Goal: Information Seeking & Learning: Check status

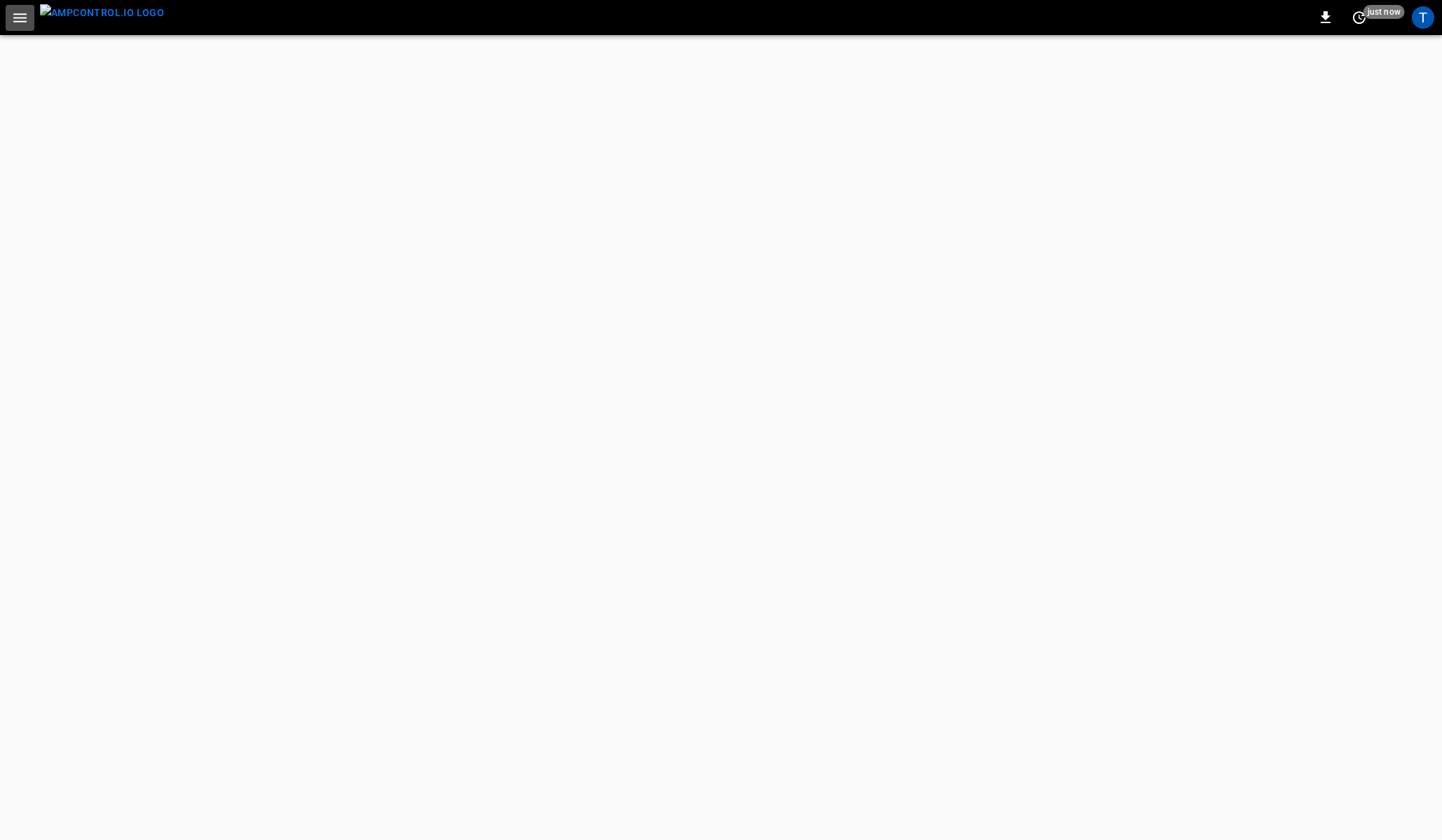
click at [16, 18] on icon "button" at bounding box center [20, 18] width 18 height 18
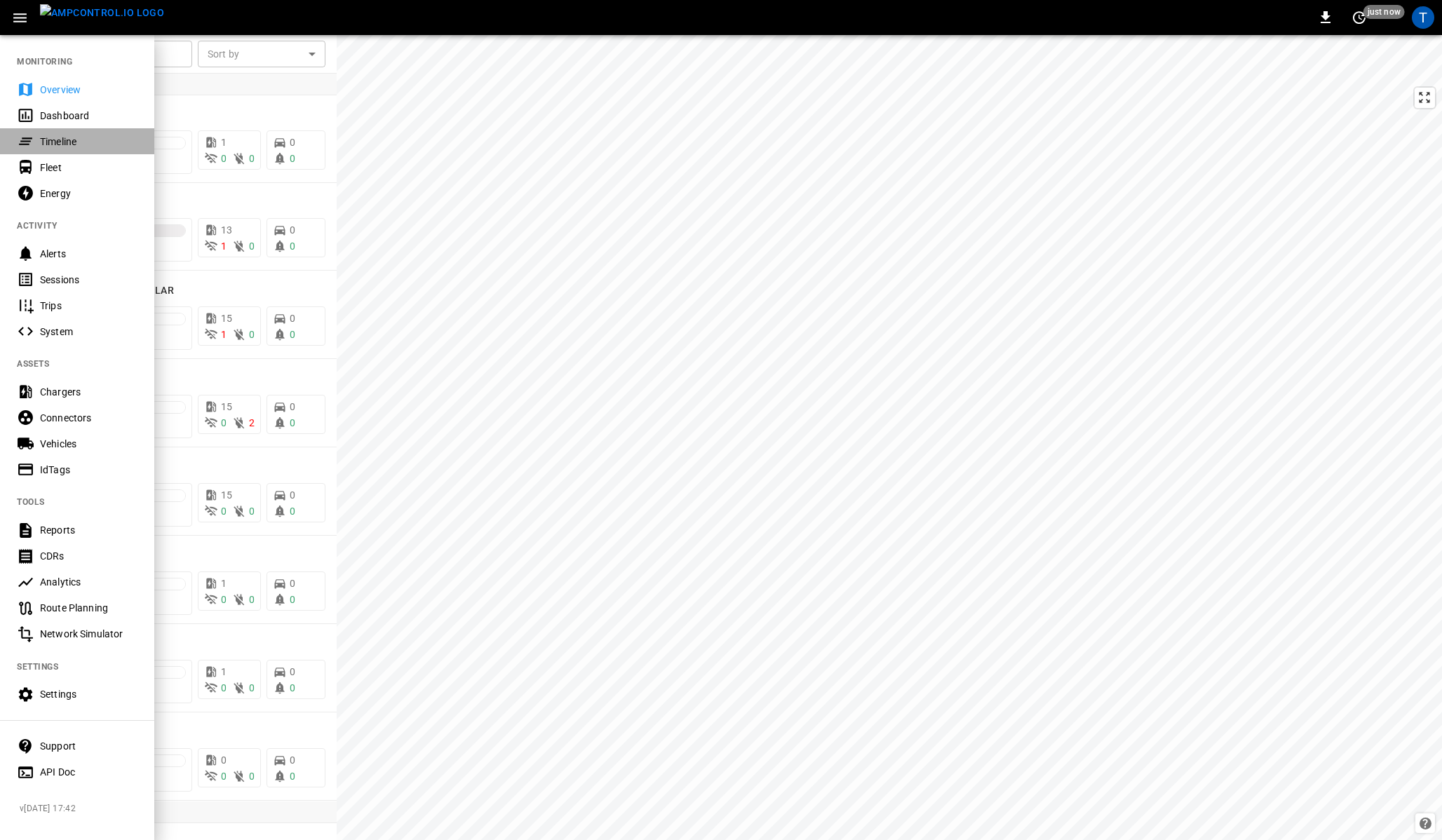
click at [63, 143] on div "Timeline" at bounding box center [89, 141] width 98 height 14
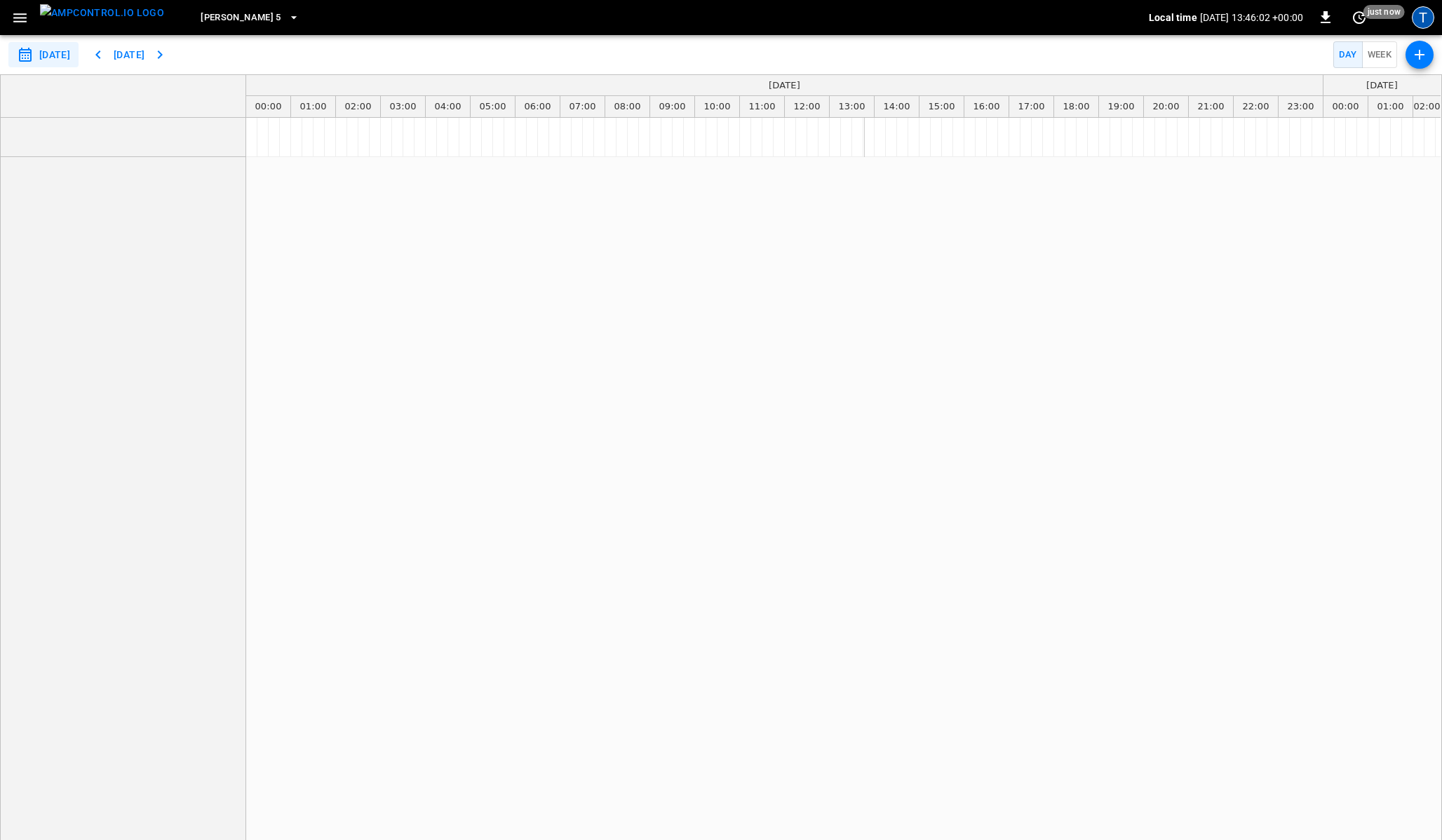
click at [1428, 18] on div "T" at bounding box center [1423, 18] width 23 height 23
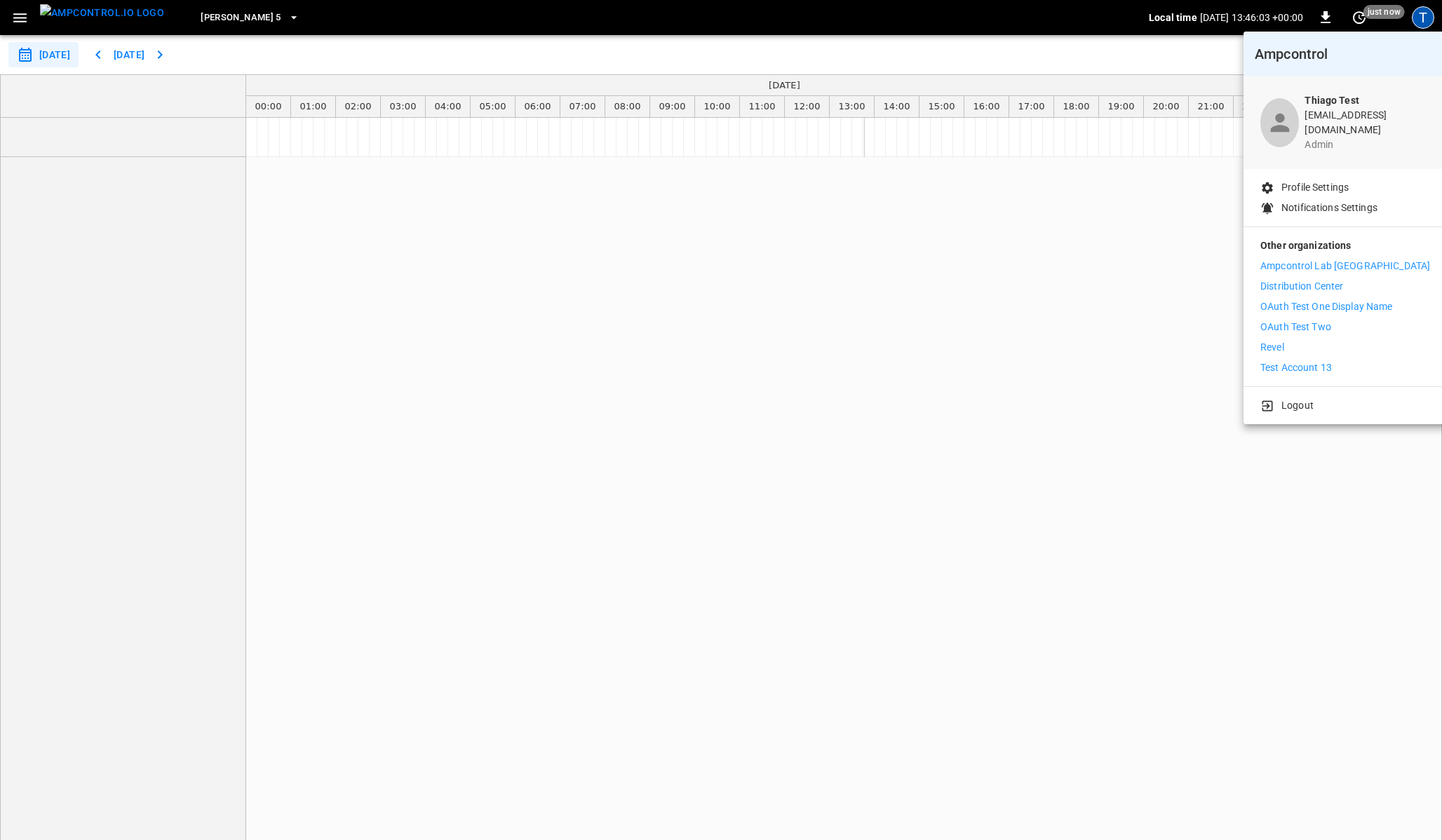
click at [1298, 279] on p "Distribution Center" at bounding box center [1302, 286] width 83 height 15
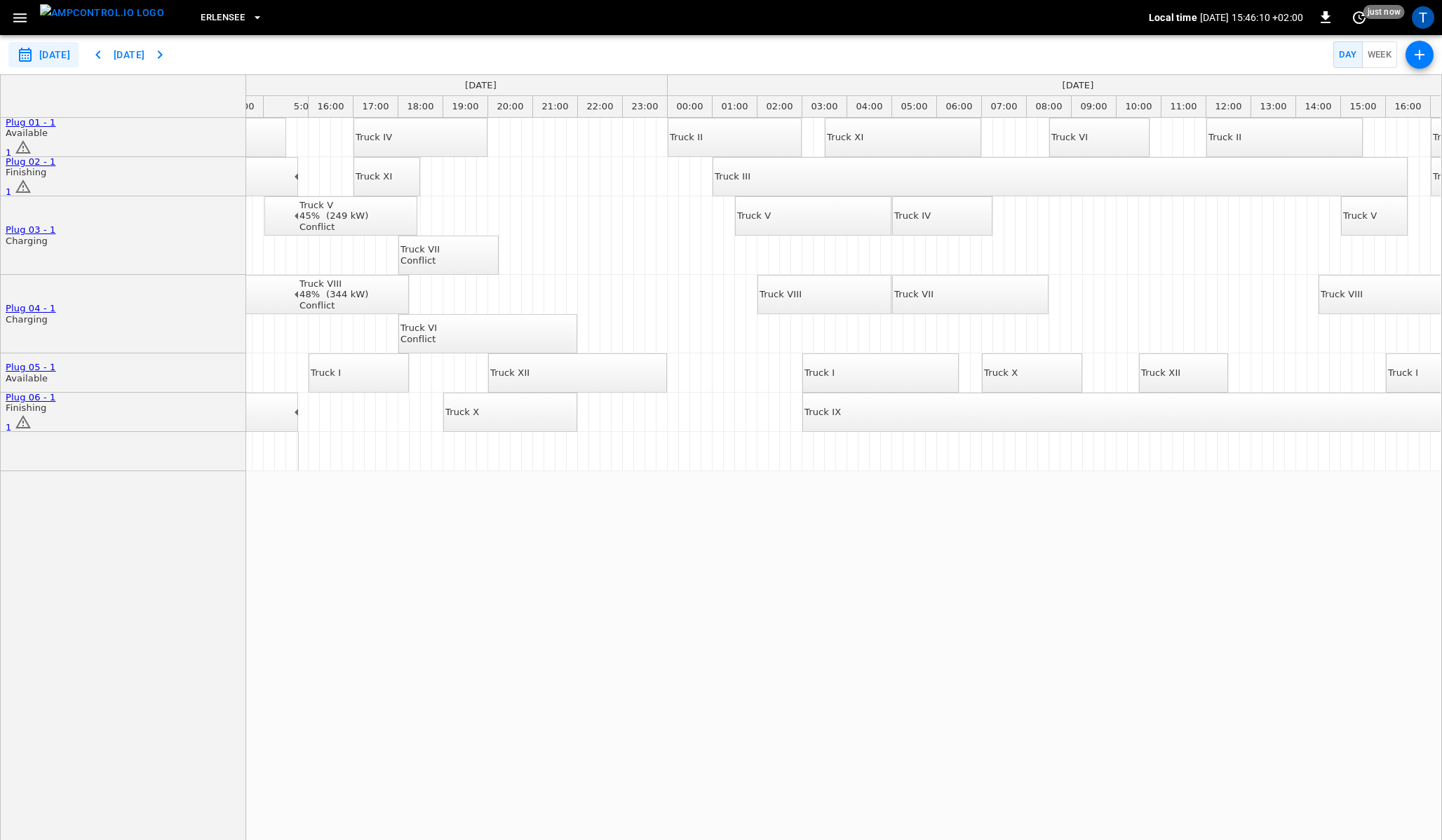
scroll to position [0, 709]
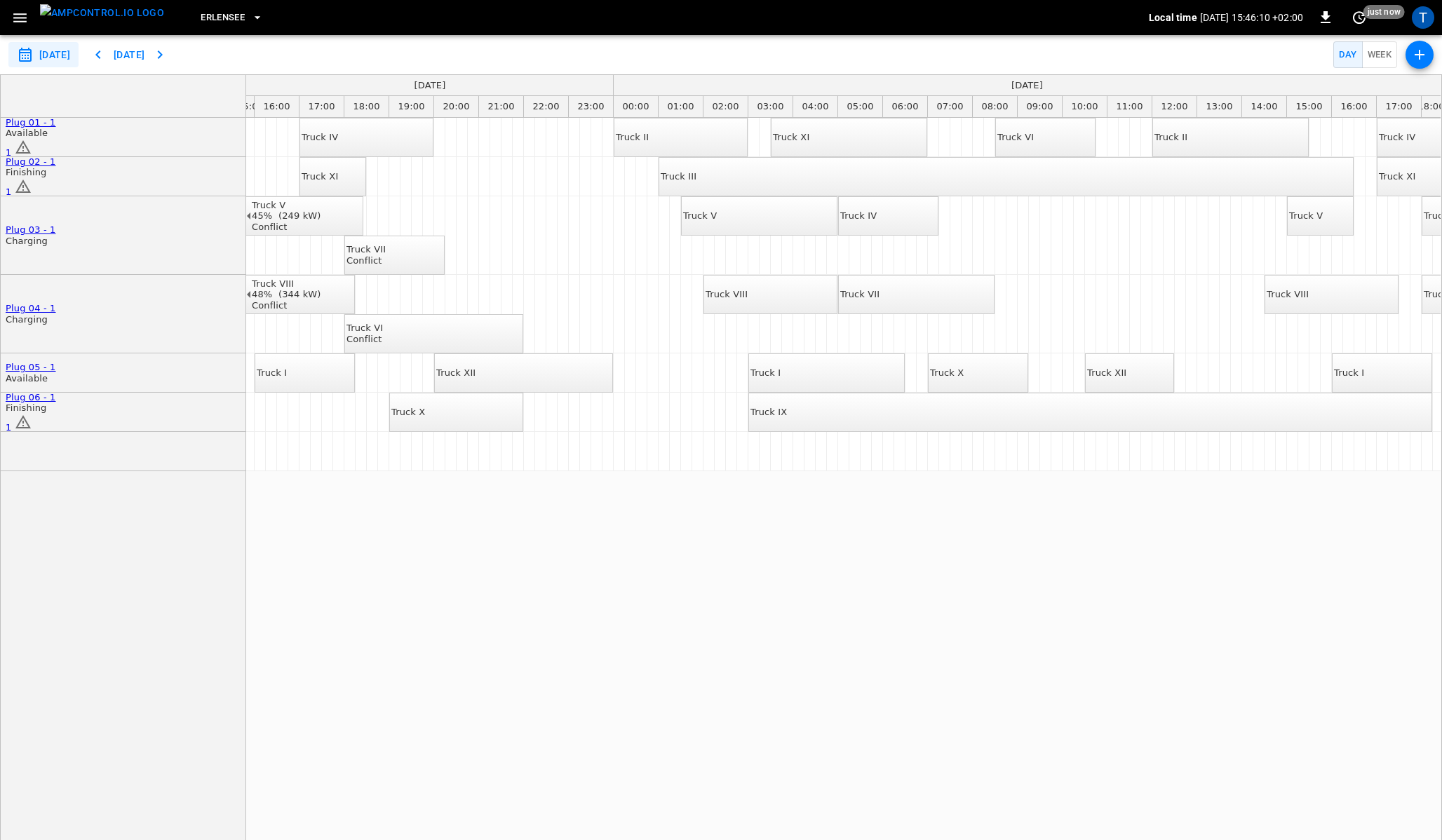
click at [879, 298] on div "Truck VII" at bounding box center [860, 295] width 40 height 11
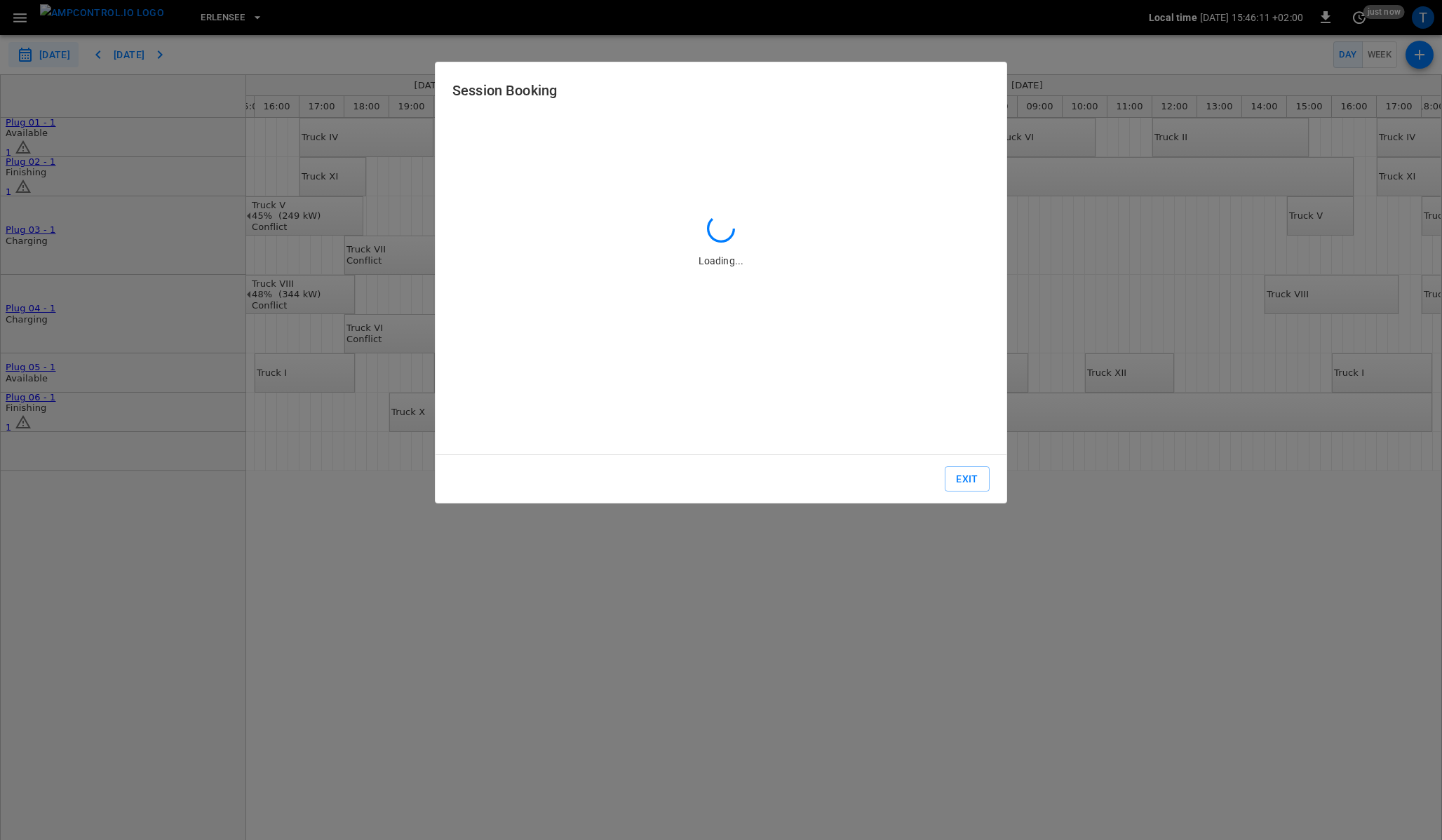
type input "**********"
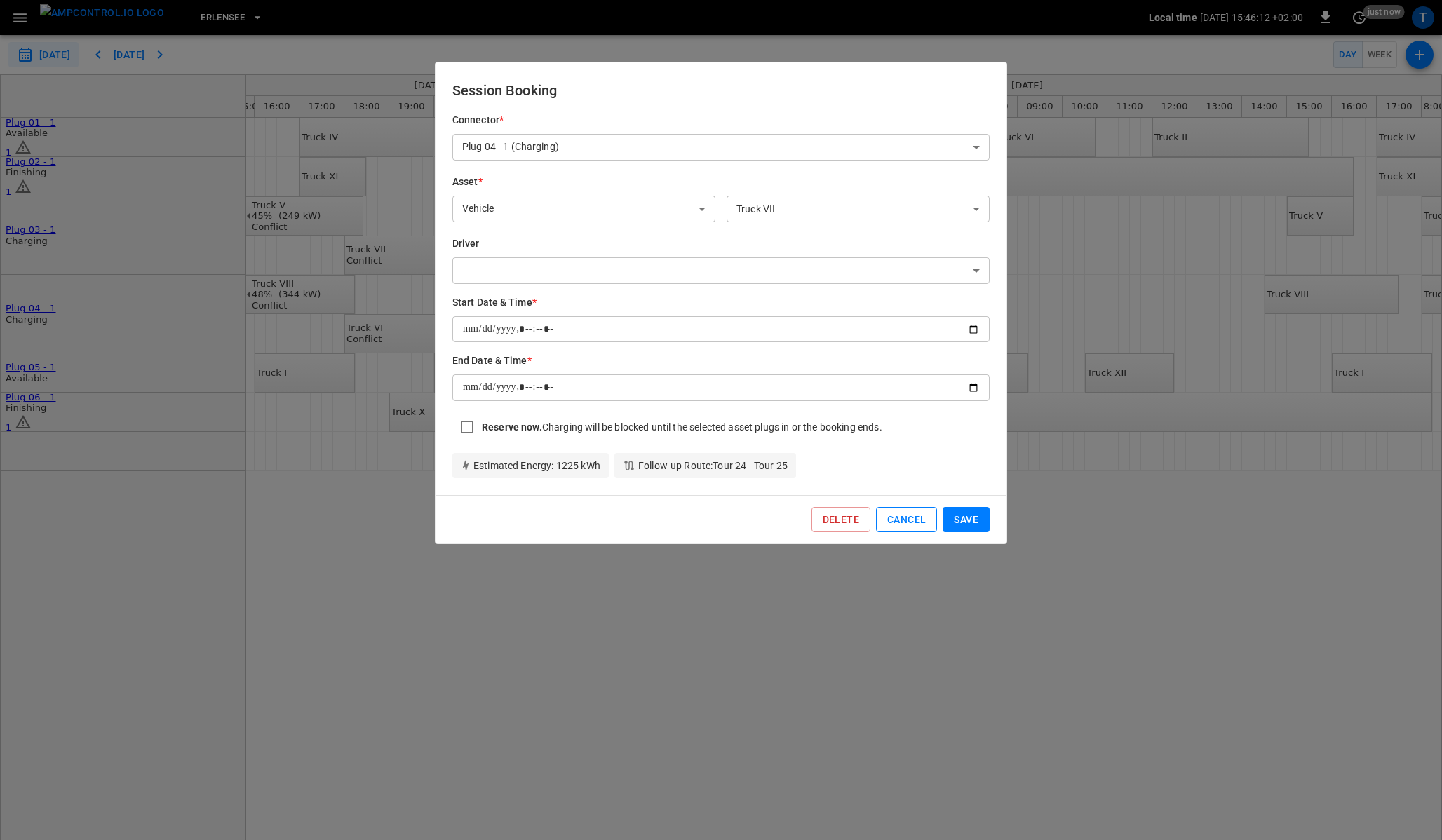
click at [905, 525] on button "Cancel" at bounding box center [906, 520] width 61 height 26
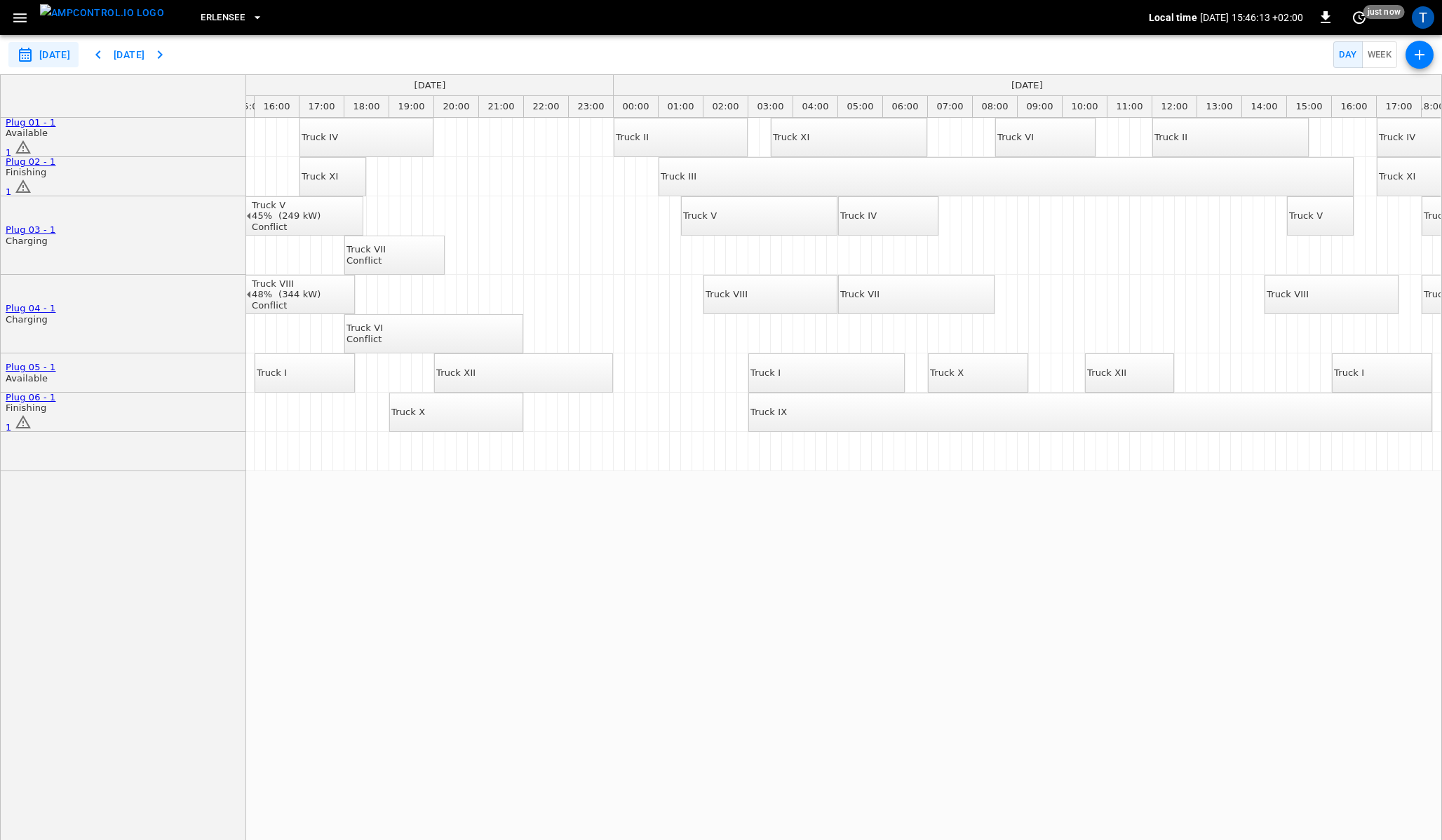
click at [748, 289] on div "Truck VIII" at bounding box center [726, 295] width 42 height 11
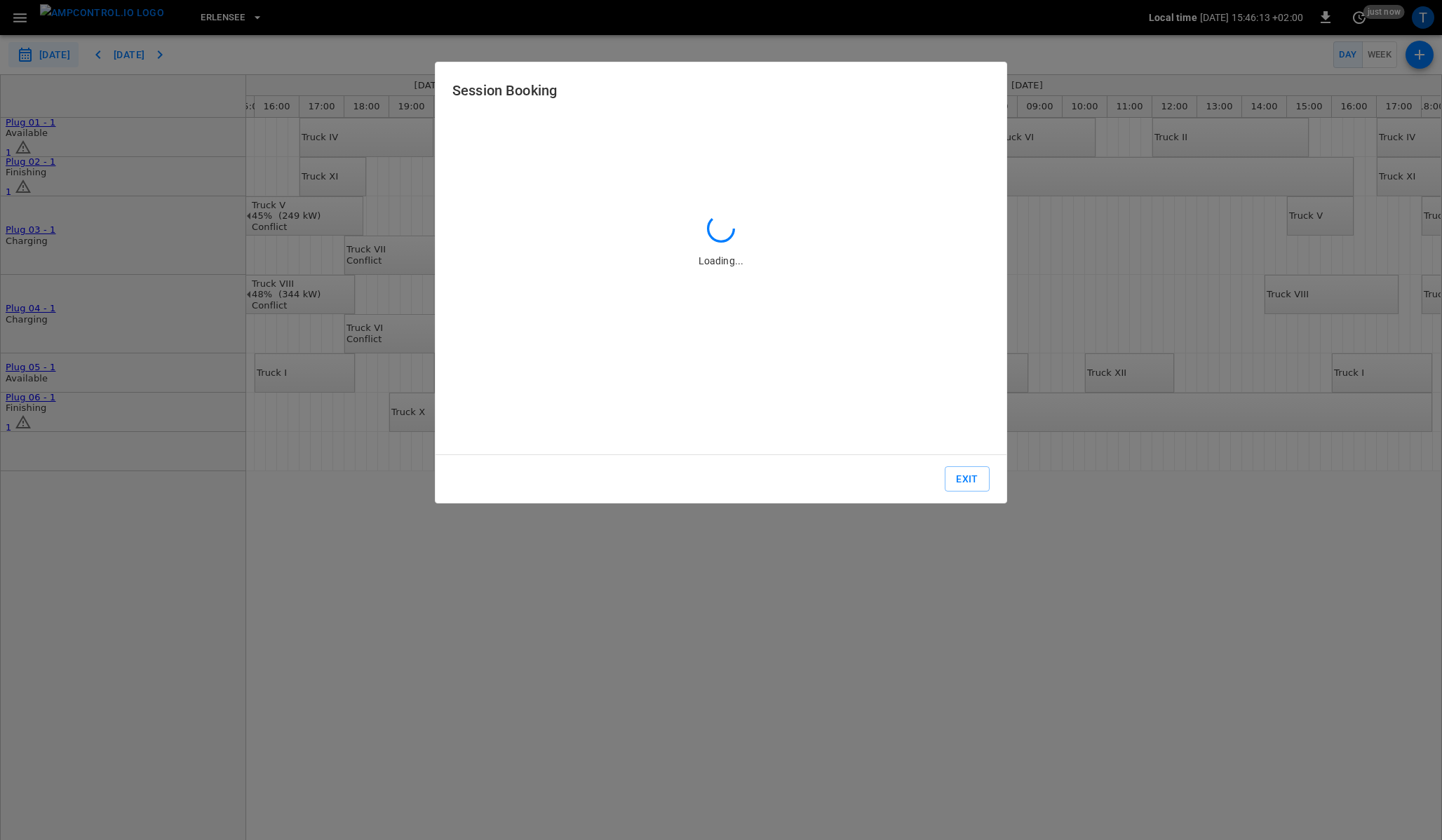
type input "**********"
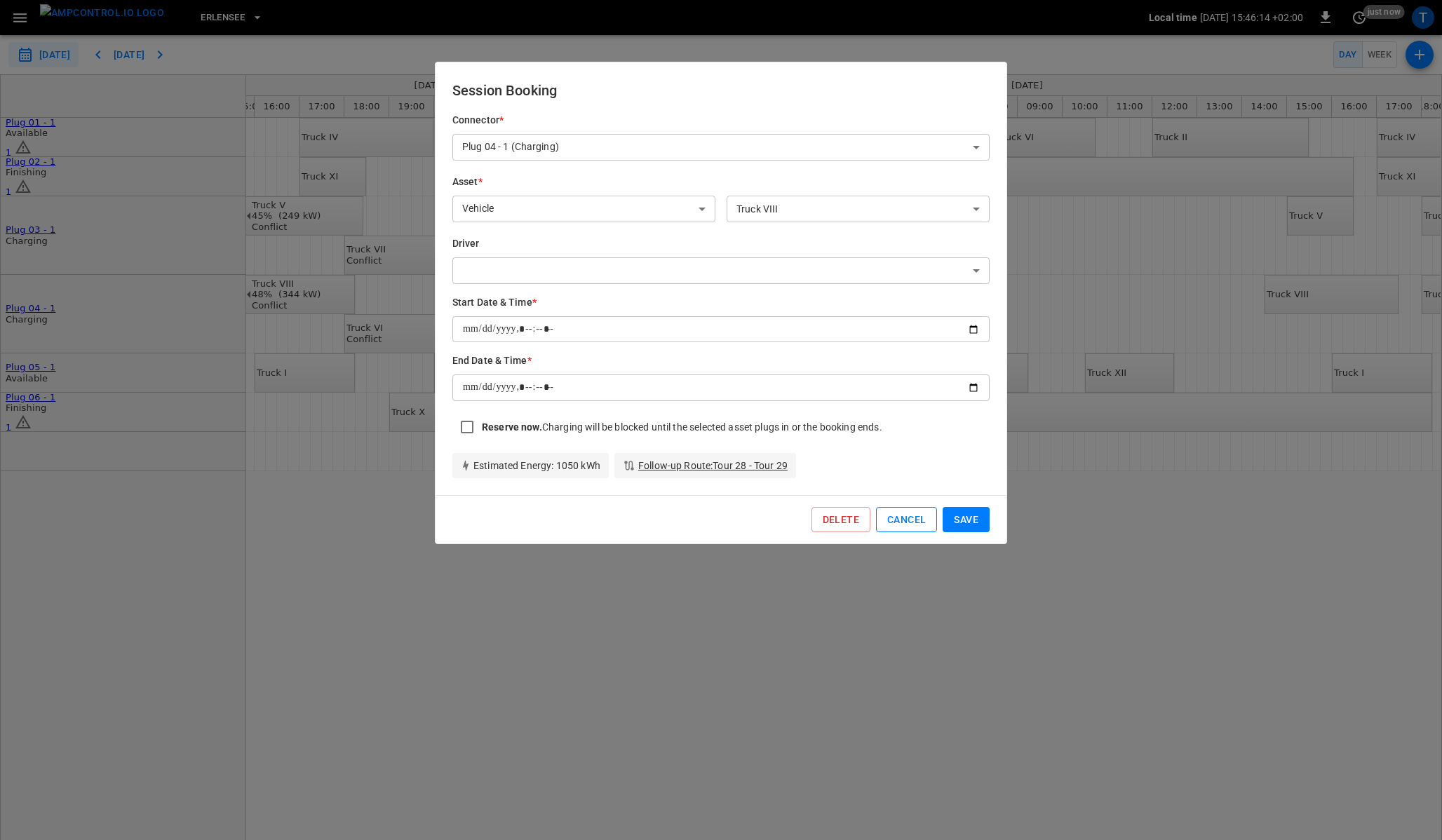
click at [888, 522] on button "Cancel" at bounding box center [906, 520] width 61 height 26
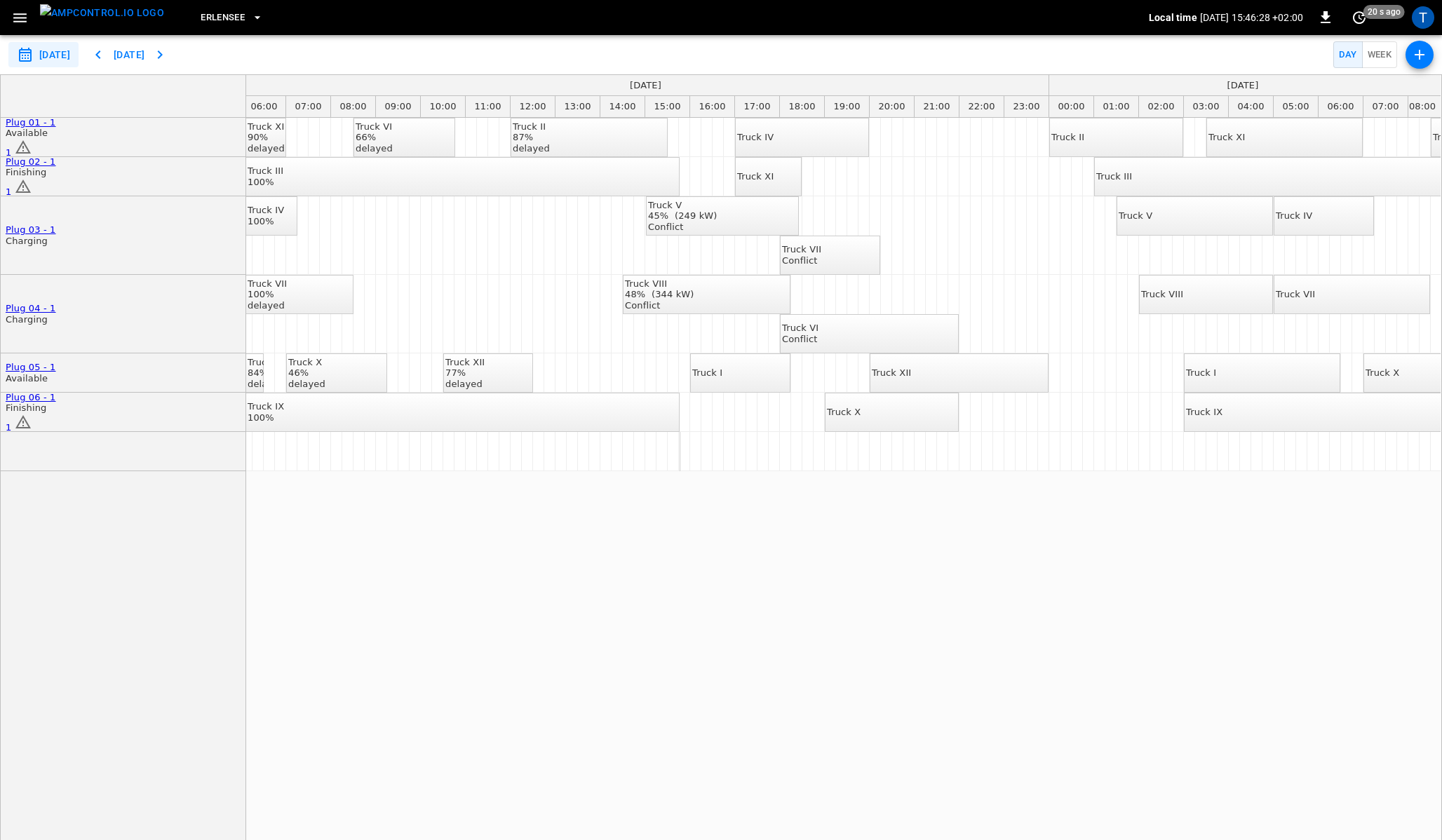
scroll to position [0, 265]
click at [291, 300] on div "delayed" at bounding box center [272, 305] width 40 height 11
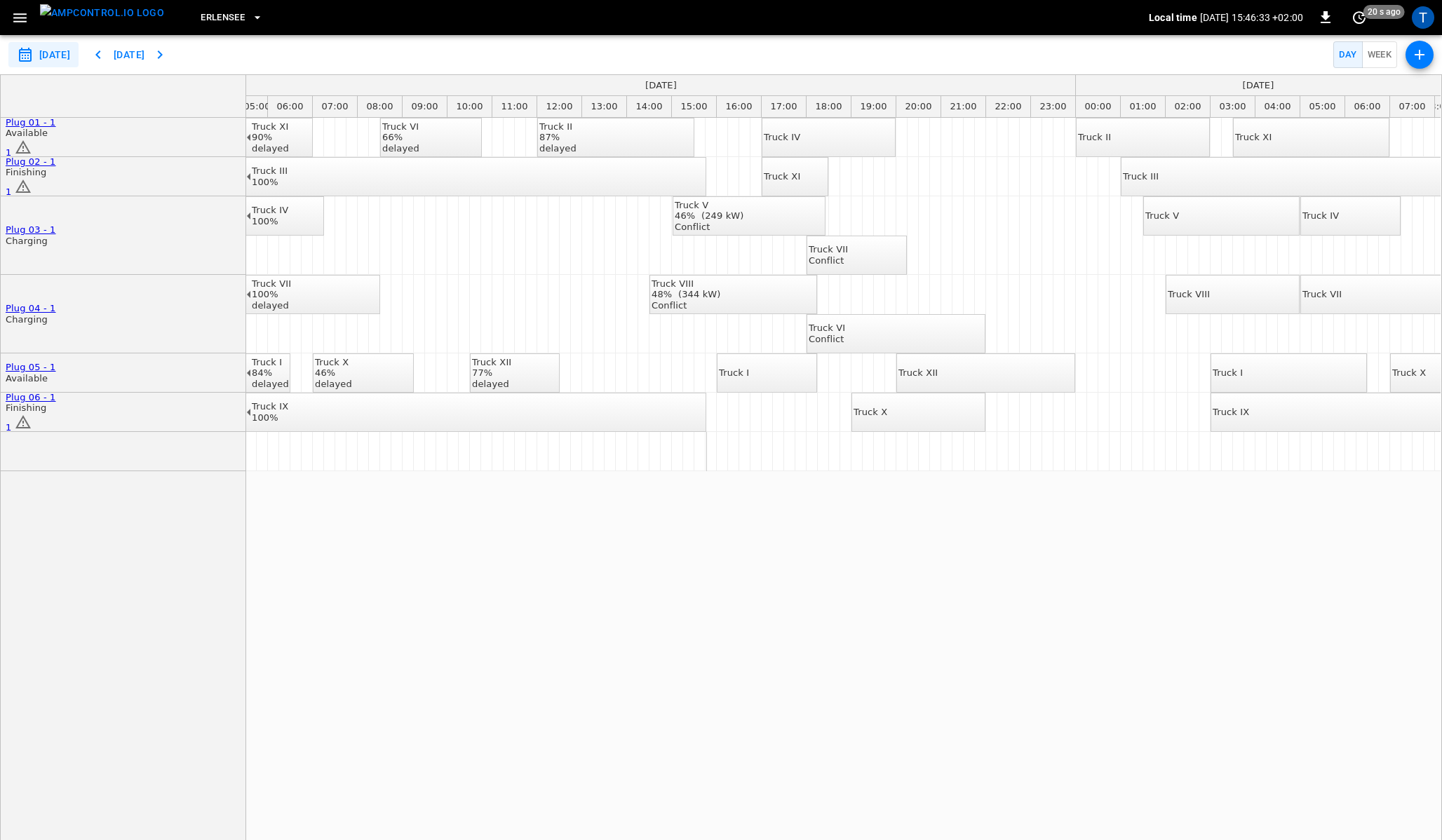
click at [786, 175] on div "Truck XI" at bounding box center [782, 177] width 37 height 11
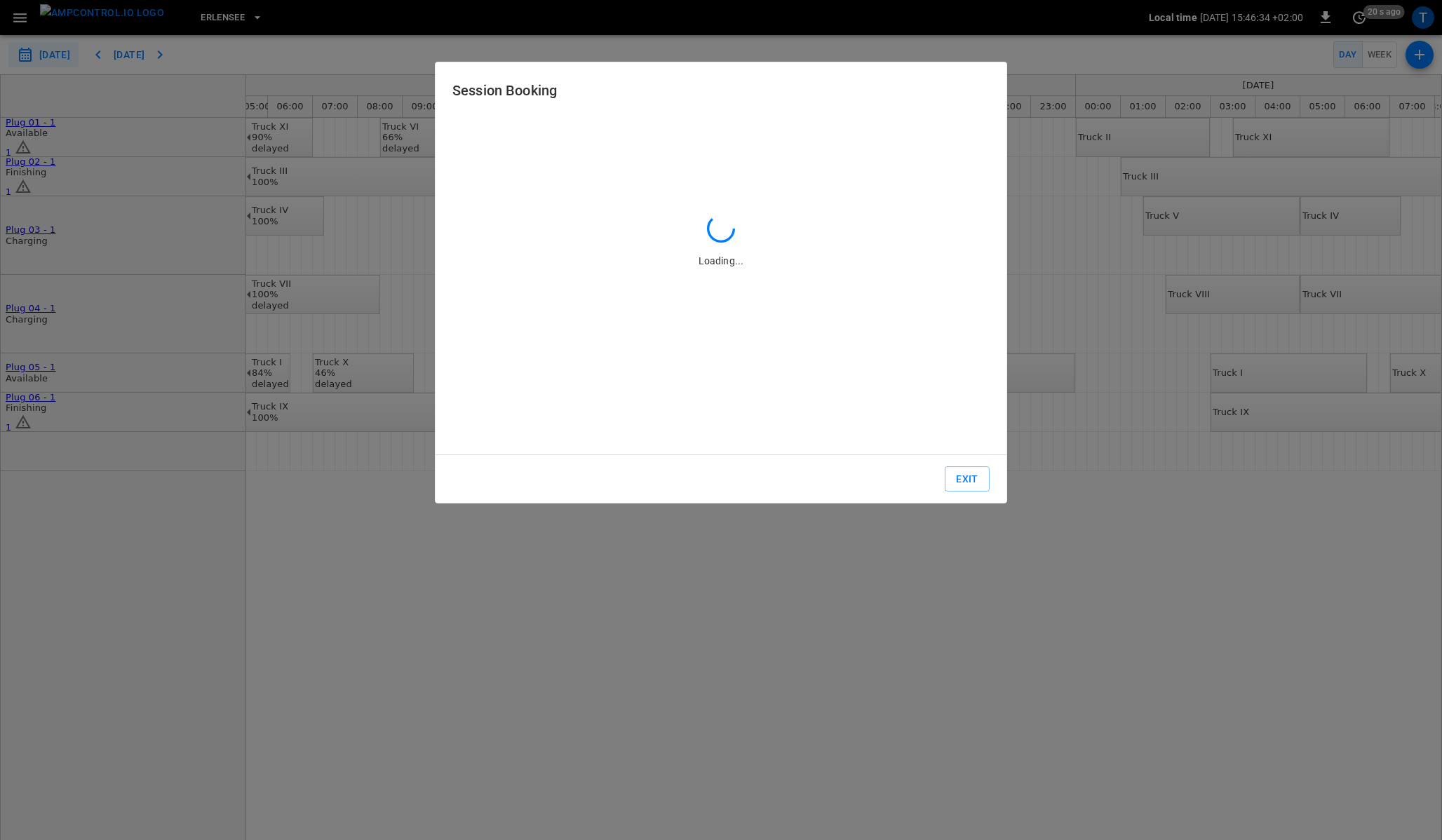
type input "**********"
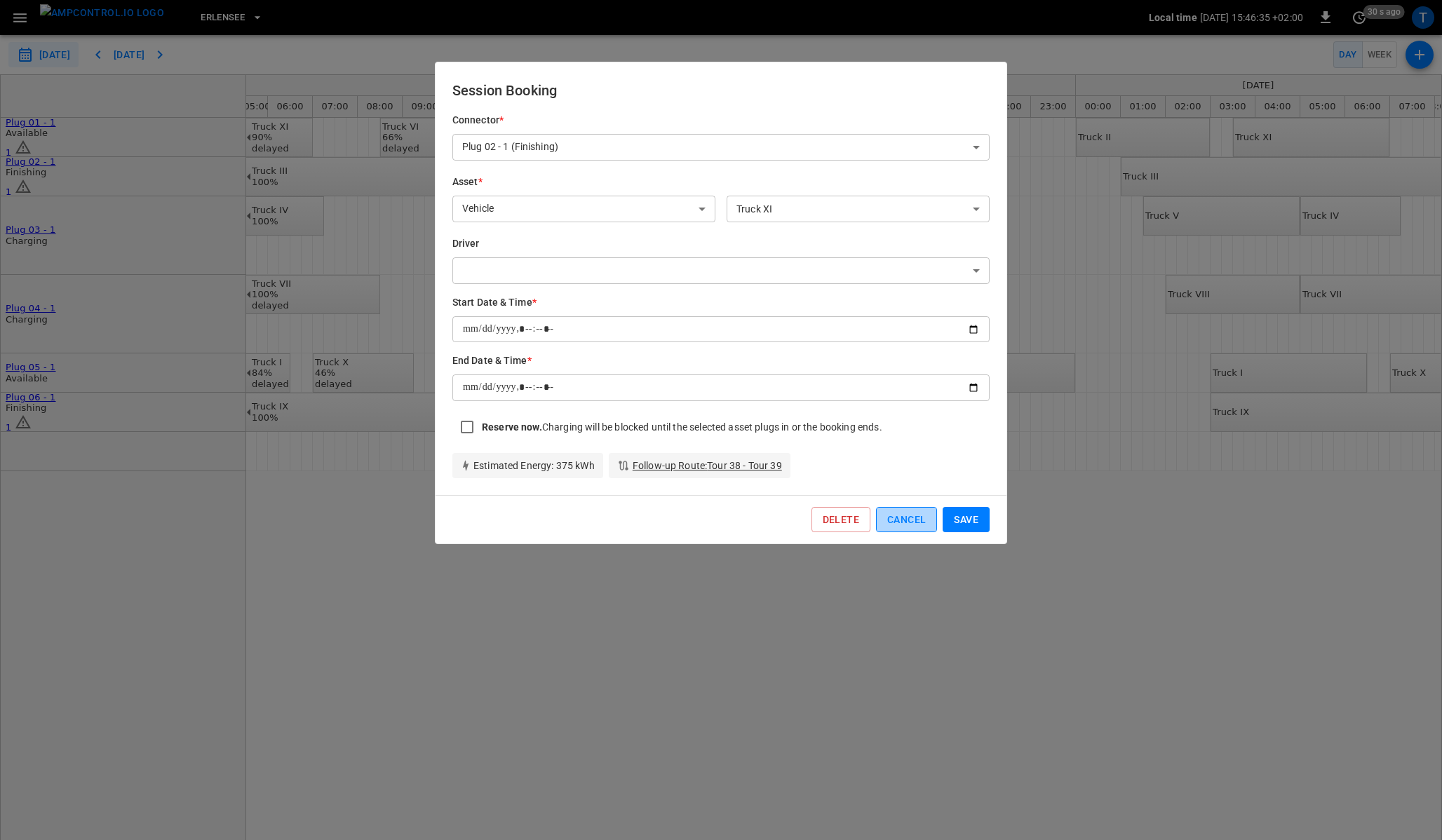
click at [889, 521] on button "Cancel" at bounding box center [906, 520] width 61 height 26
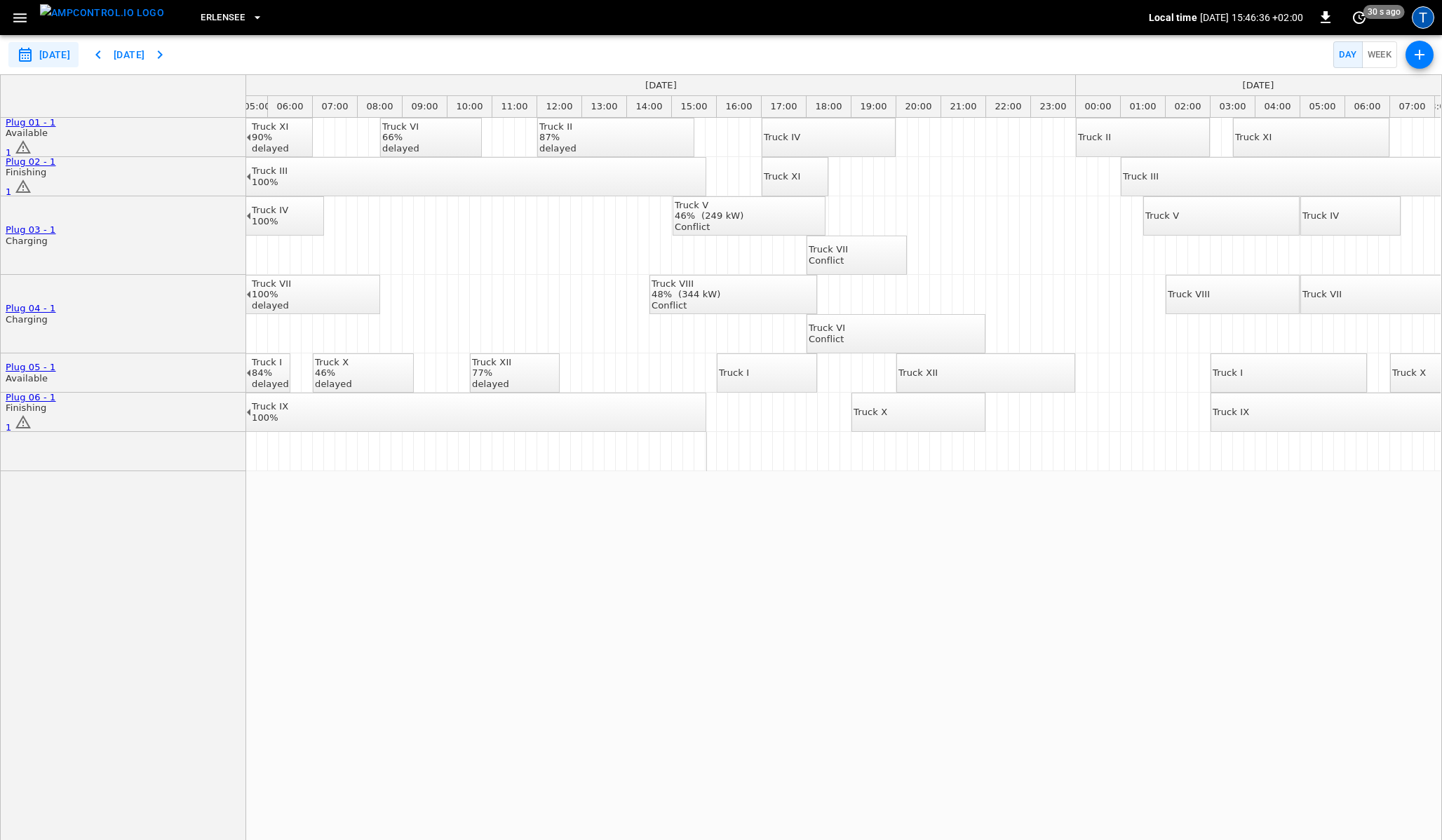
click at [1420, 11] on div "T" at bounding box center [1423, 18] width 23 height 23
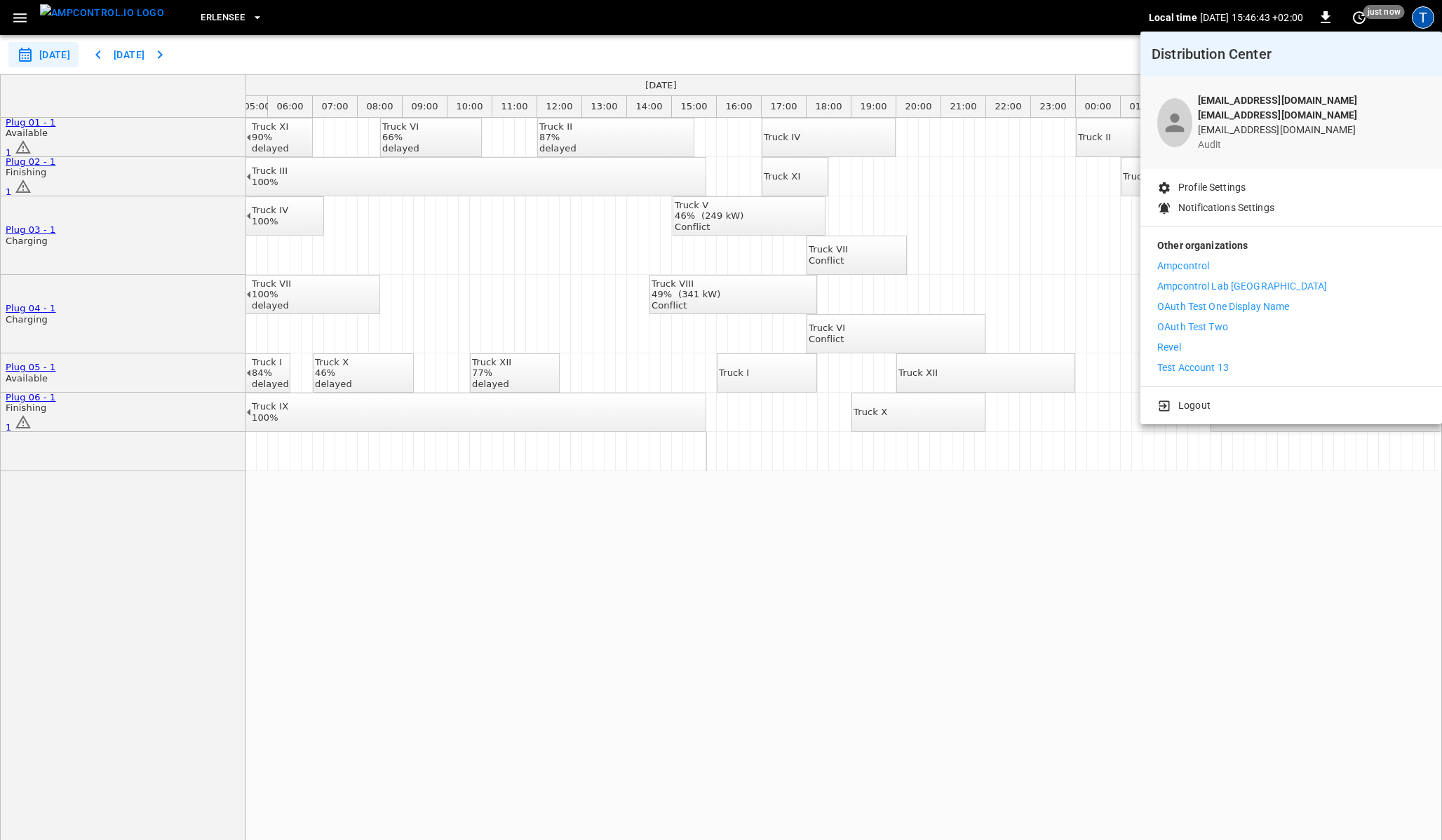
click at [837, 294] on div at bounding box center [721, 420] width 1442 height 840
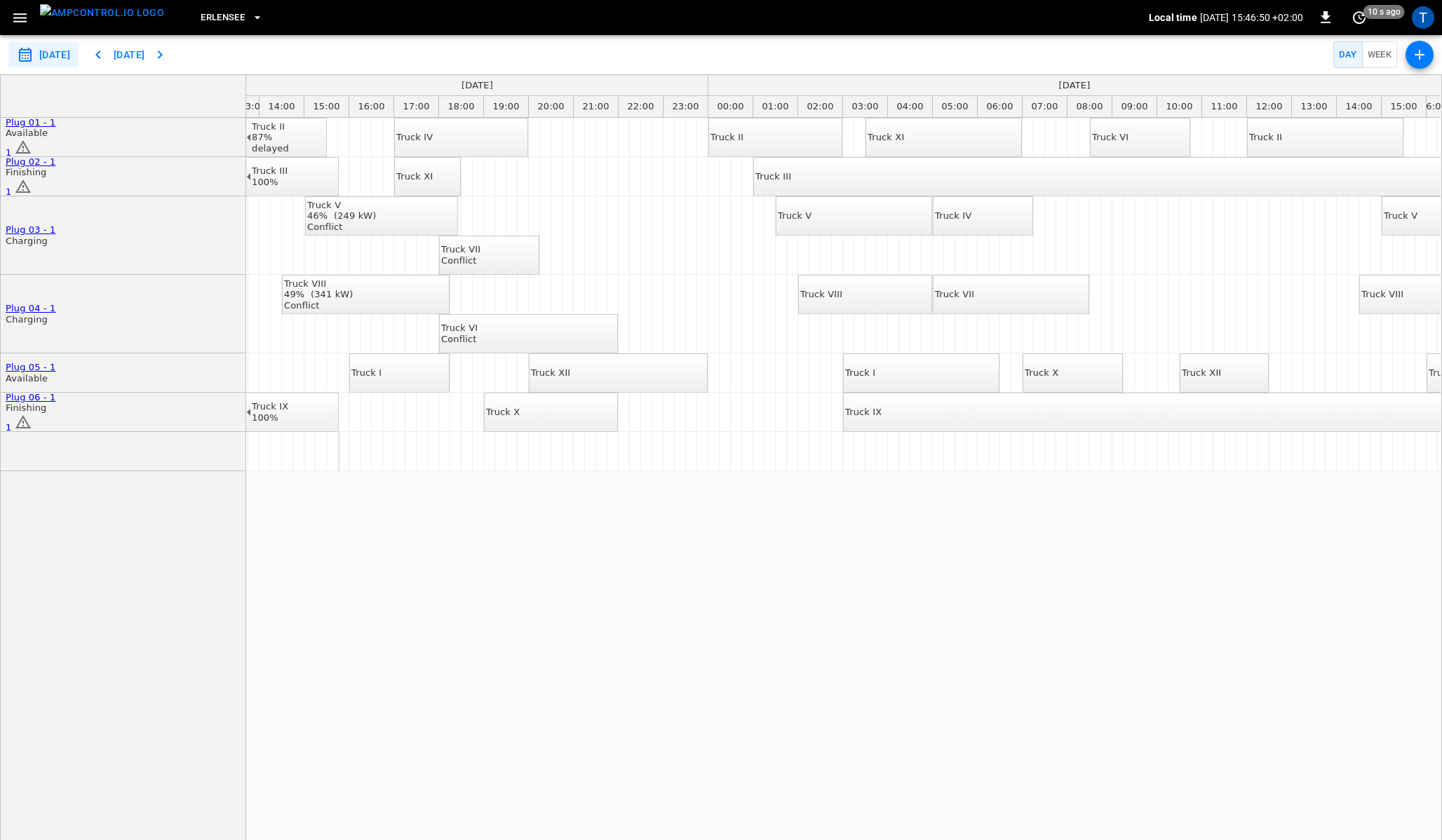
click at [376, 221] on div "Conflict" at bounding box center [342, 227] width 69 height 11
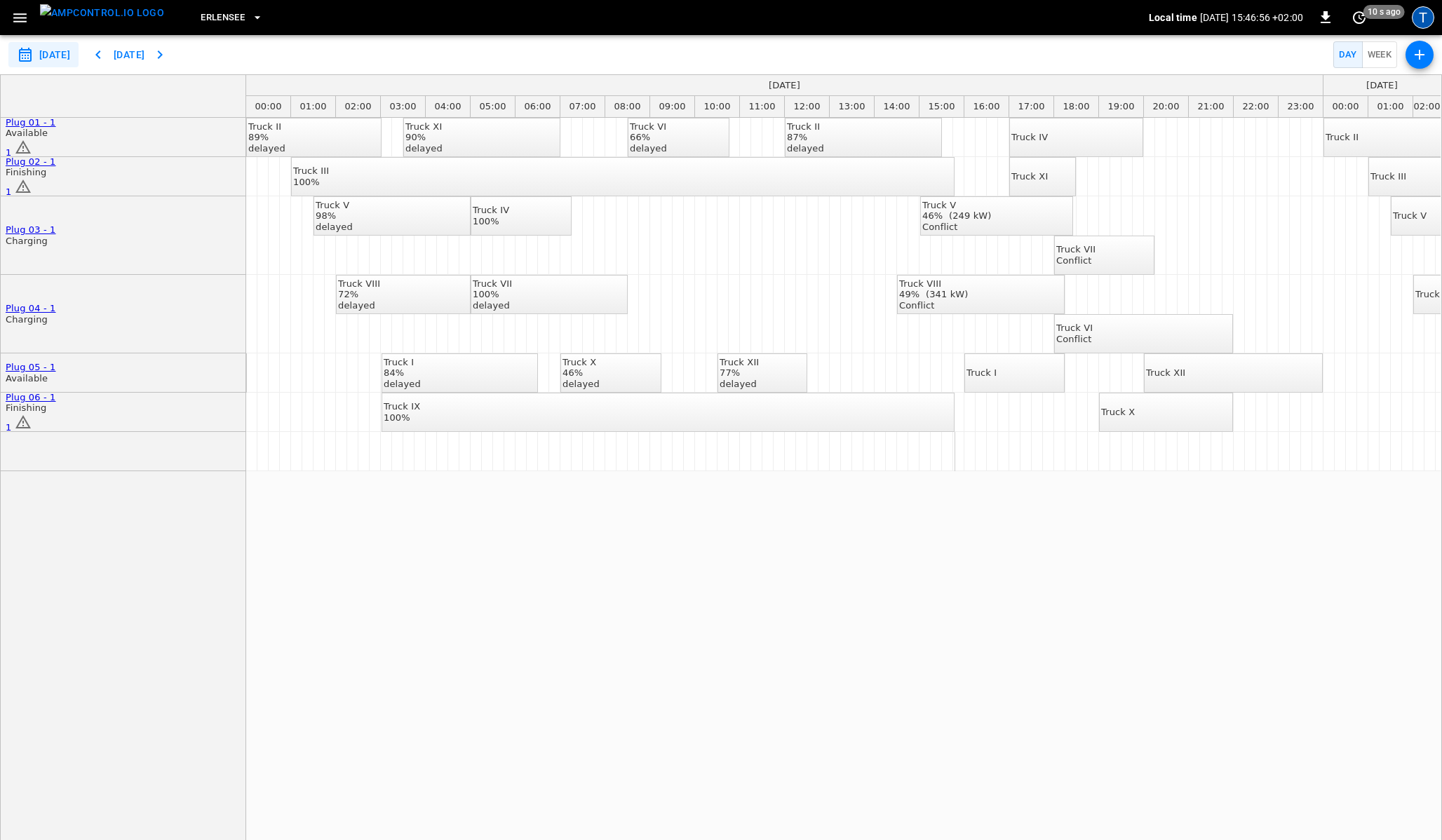
click at [1430, 18] on div "T" at bounding box center [1423, 18] width 23 height 23
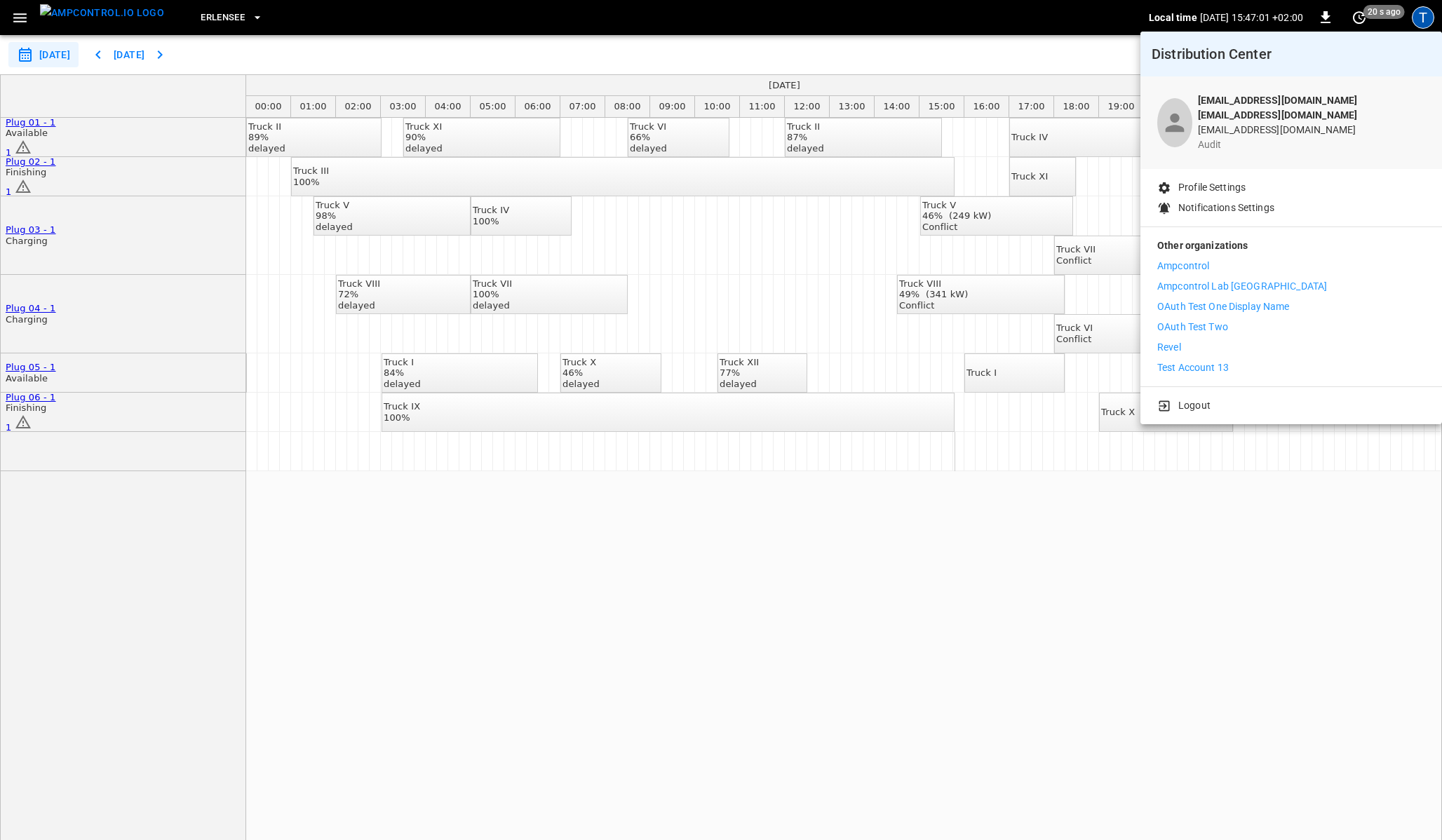
click at [967, 530] on div at bounding box center [721, 420] width 1442 height 840
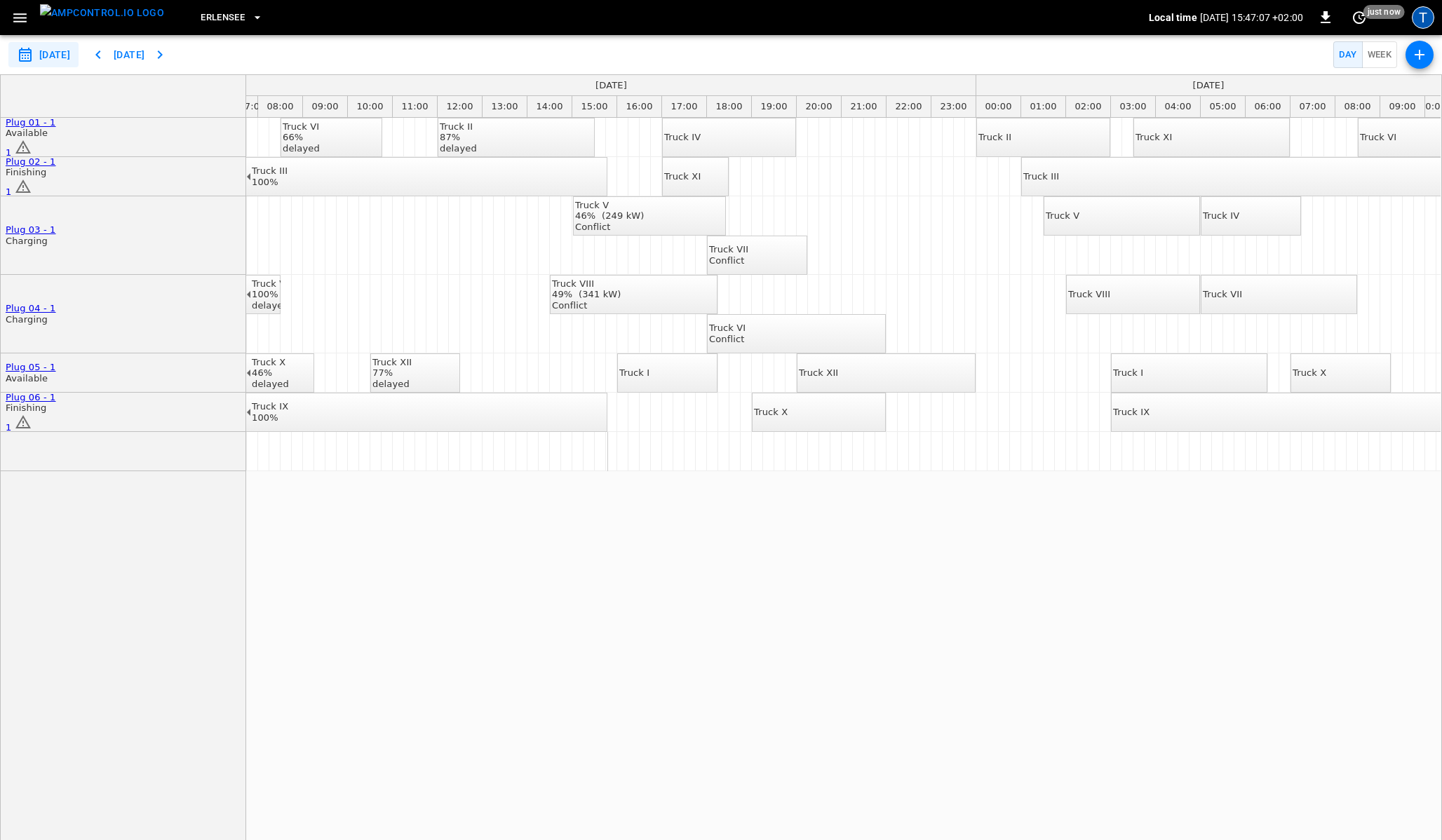
click at [1422, 16] on div "T" at bounding box center [1423, 18] width 23 height 23
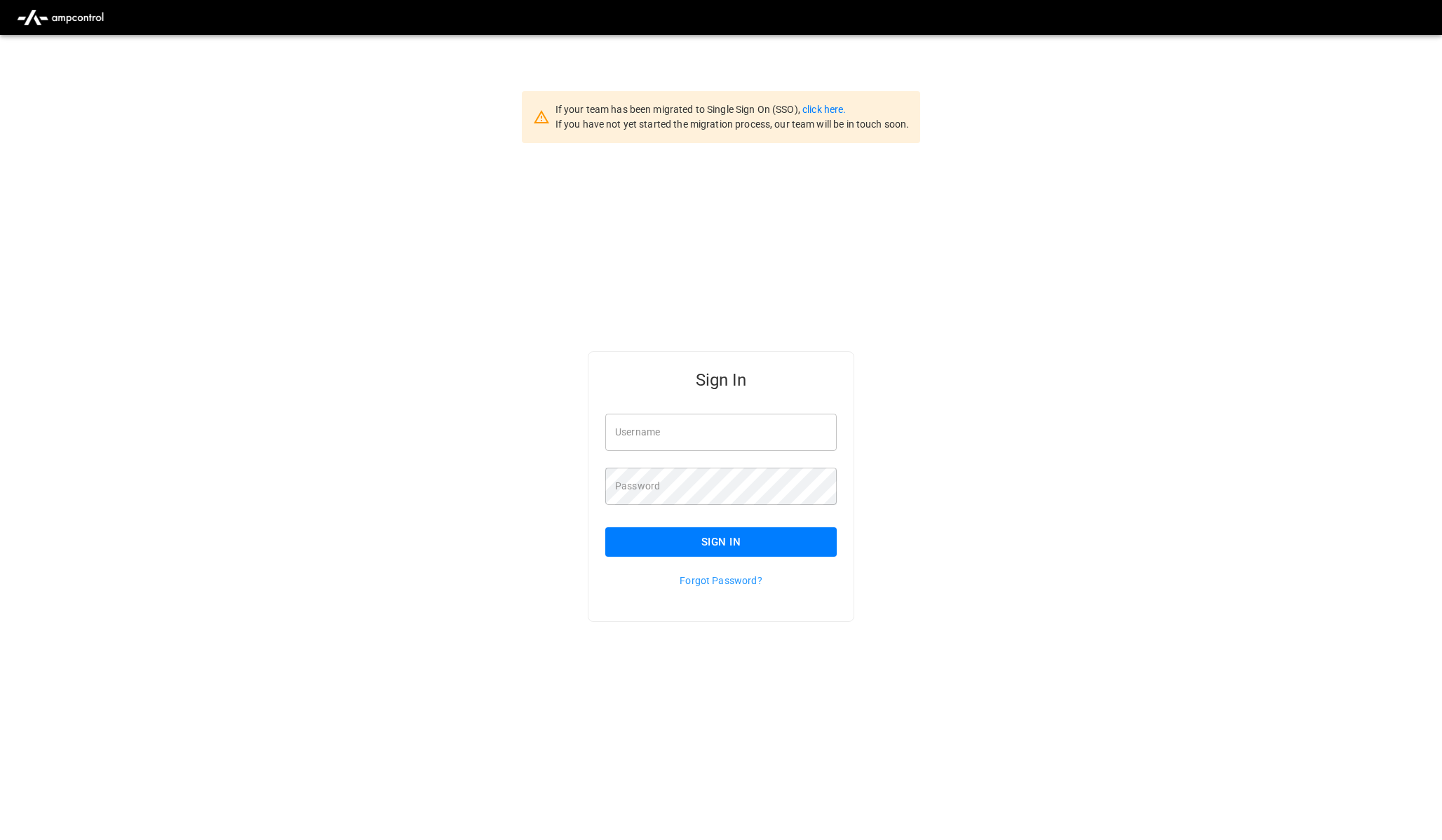
click at [732, 429] on input "Username" at bounding box center [721, 432] width 231 height 37
type input "**********"
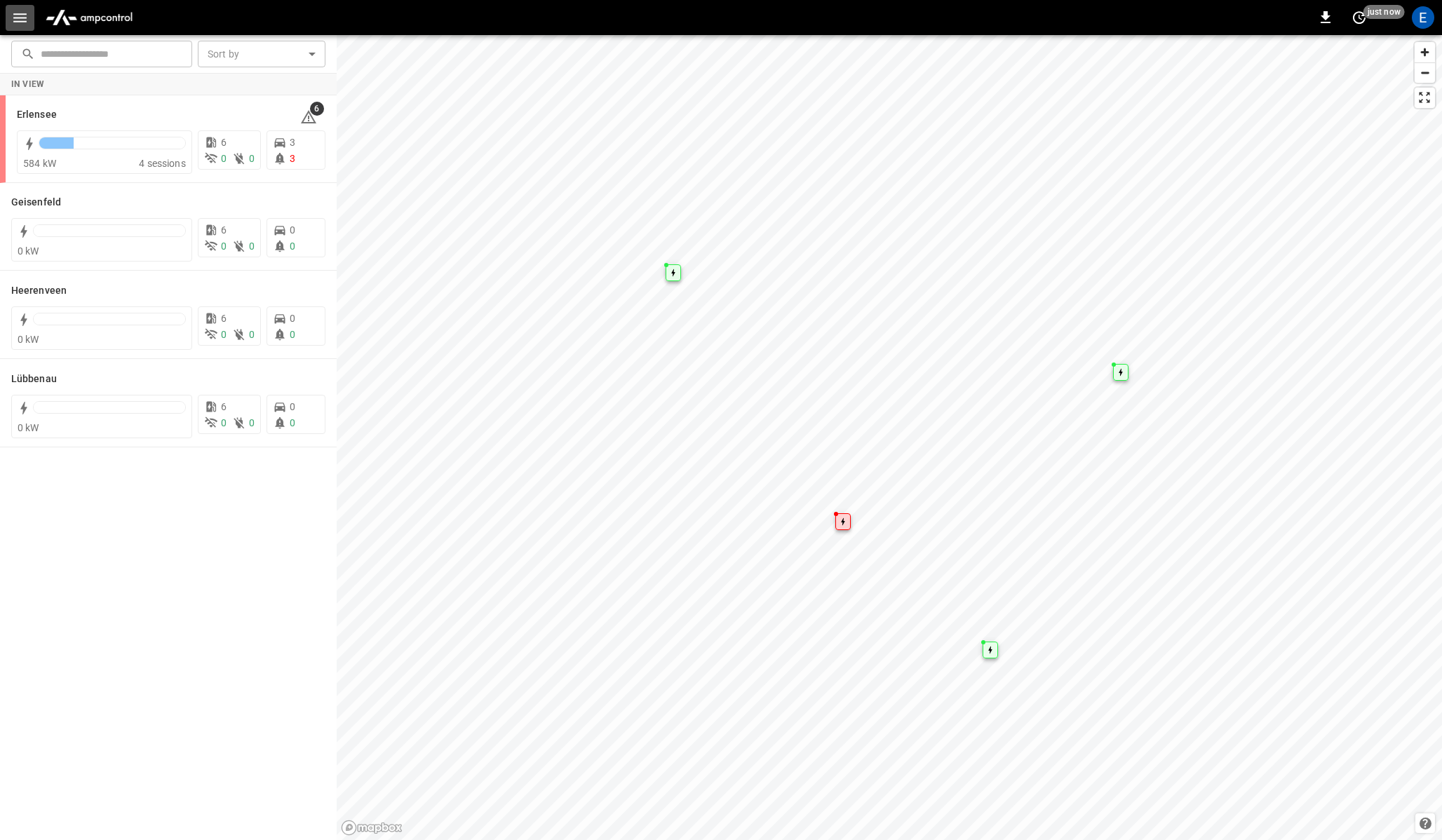
click at [16, 20] on icon "button" at bounding box center [20, 18] width 18 height 18
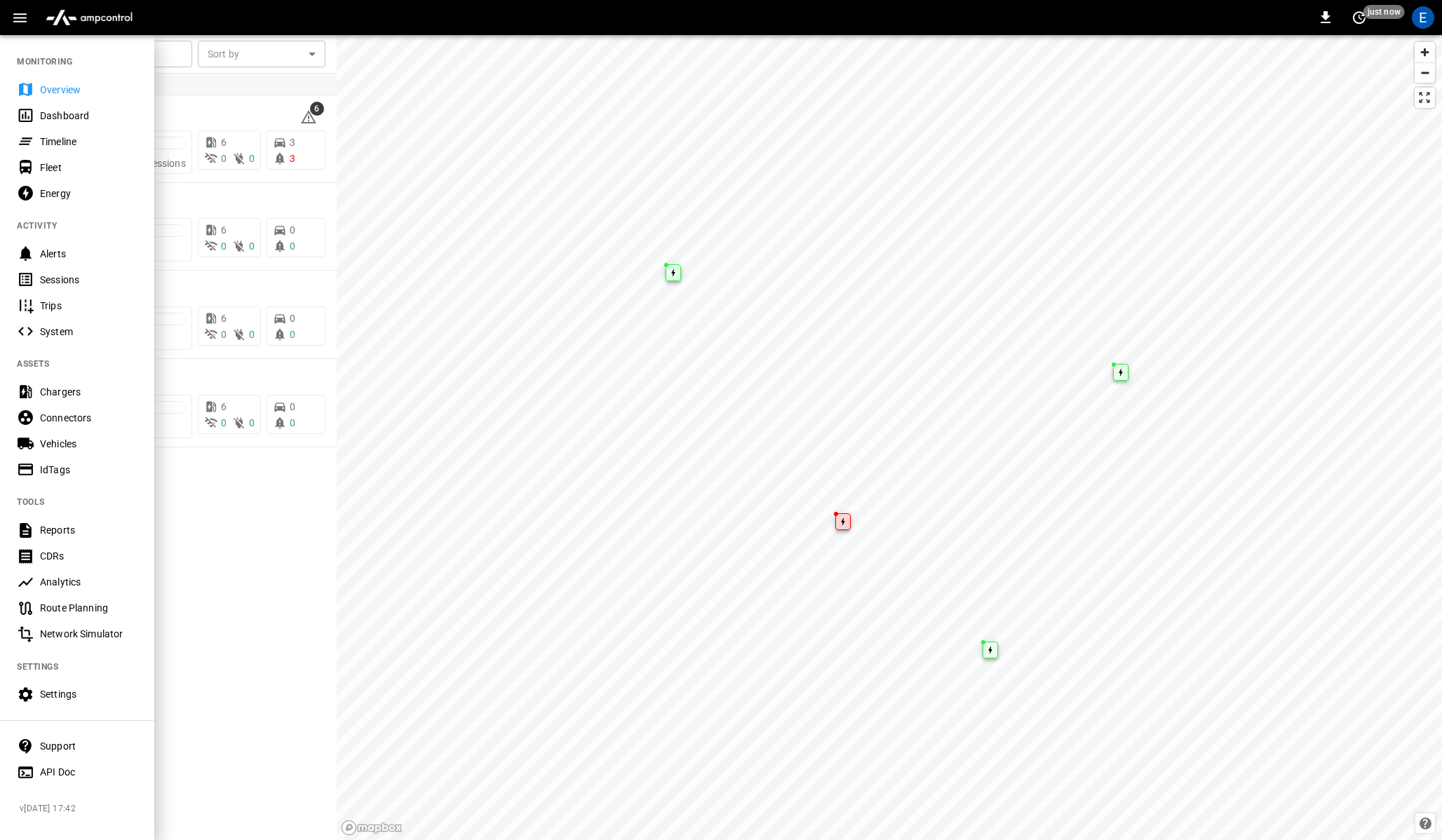
click at [94, 137] on div "Timeline" at bounding box center [89, 141] width 98 height 14
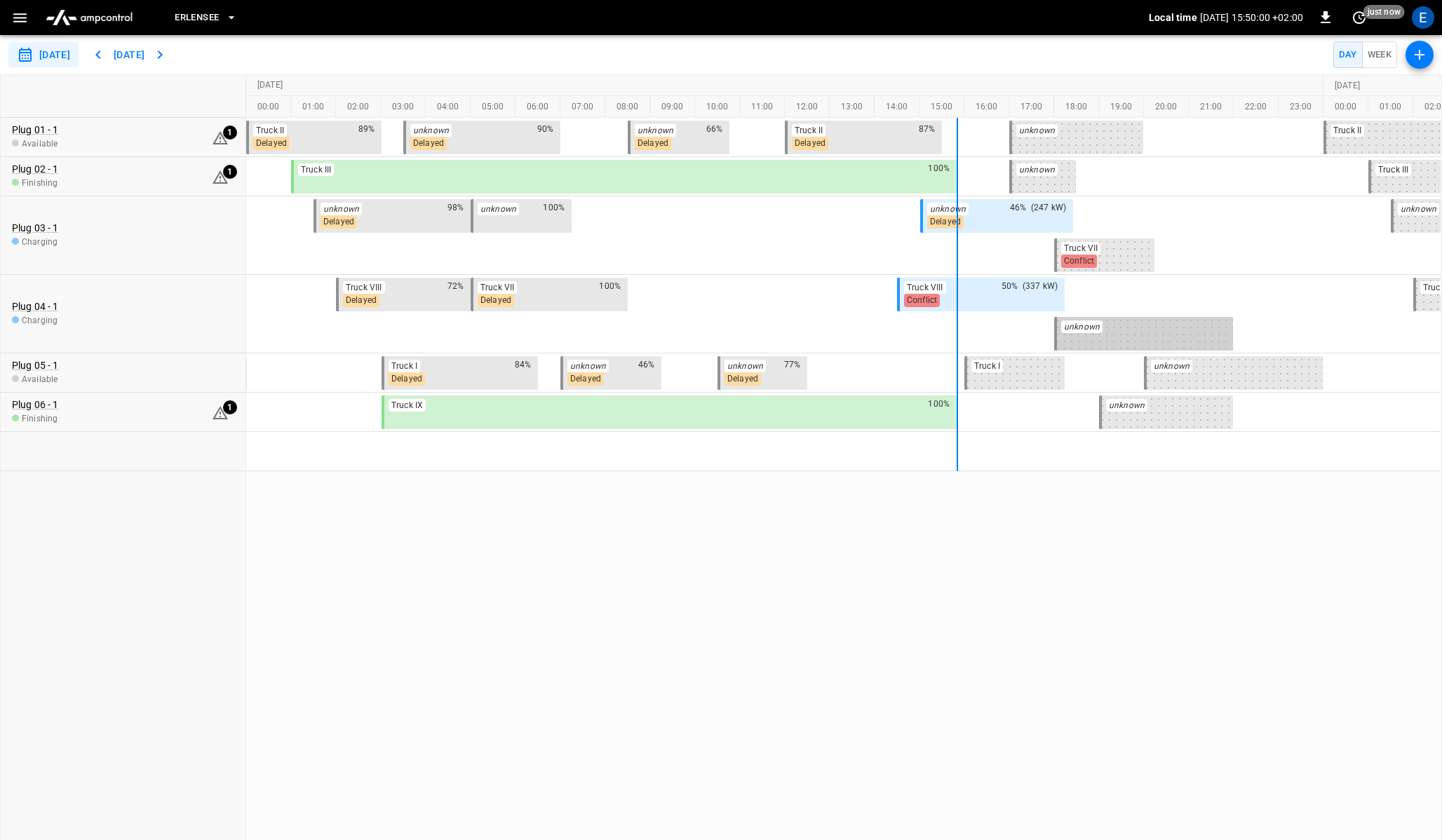
click at [1146, 321] on div "unknown" at bounding box center [1143, 327] width 165 height 13
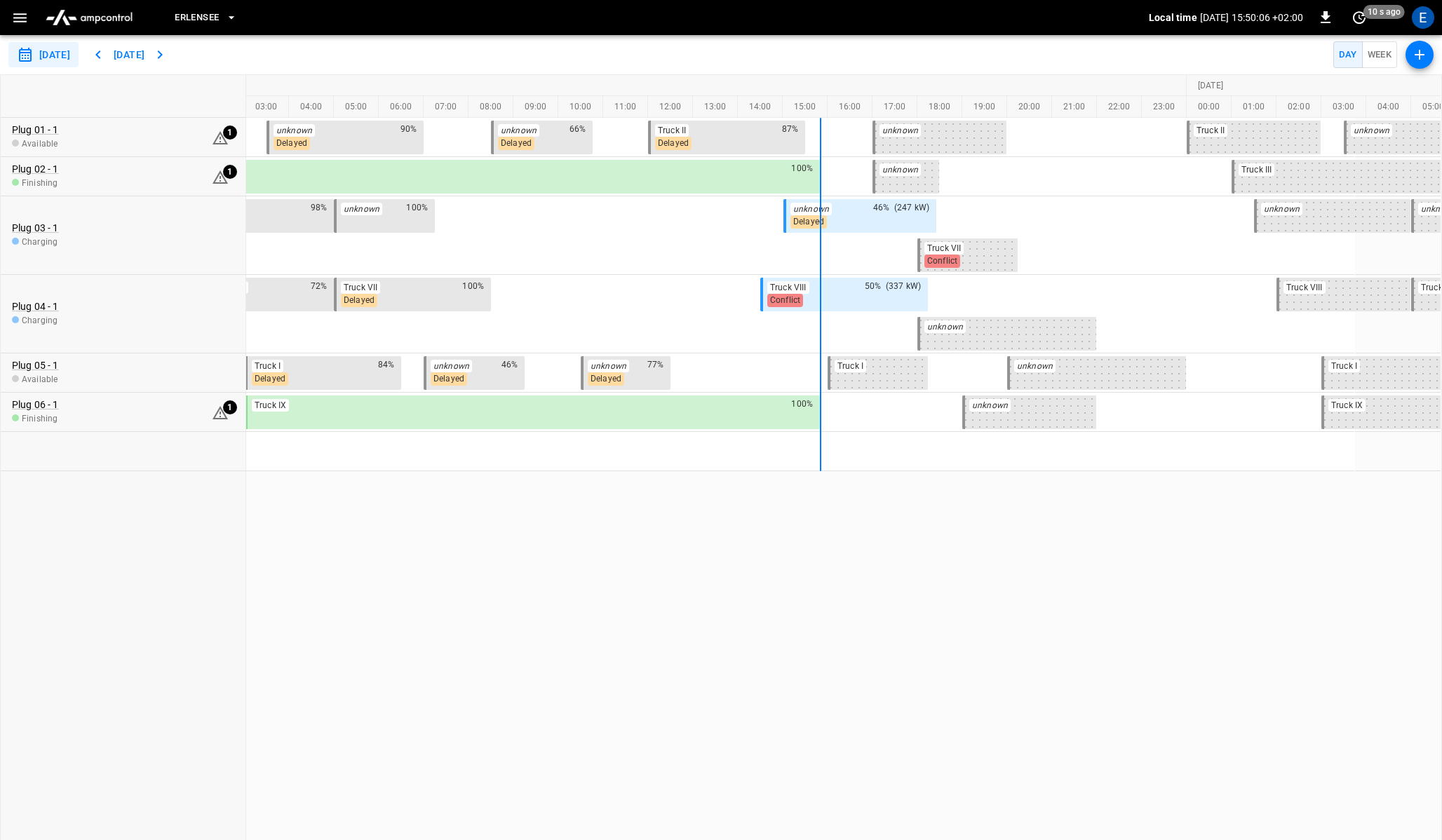
scroll to position [0, 149]
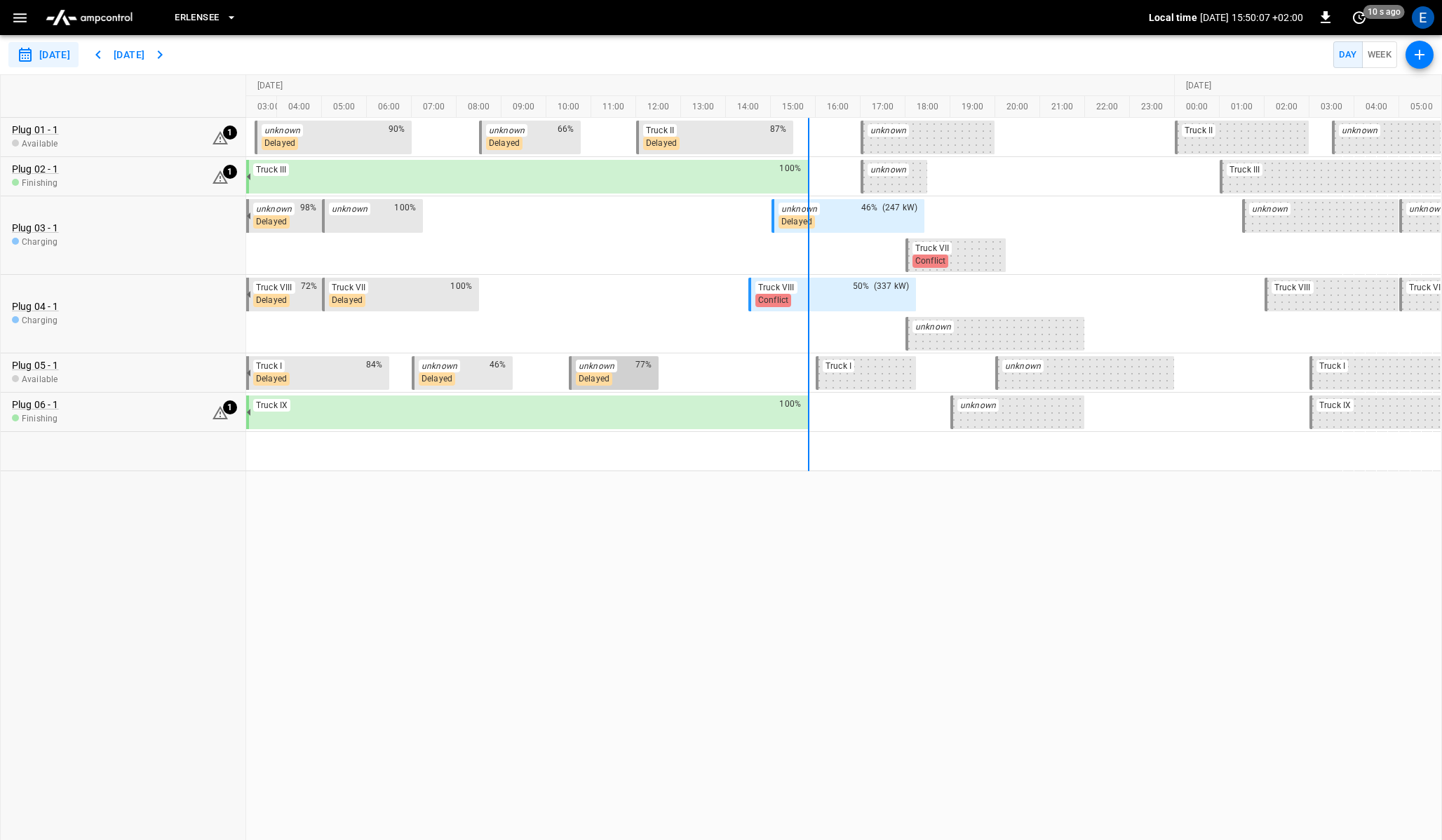
click at [625, 365] on div "unknown 77%" at bounding box center [613, 366] width 76 height 13
